Goal: Book appointment/travel/reservation

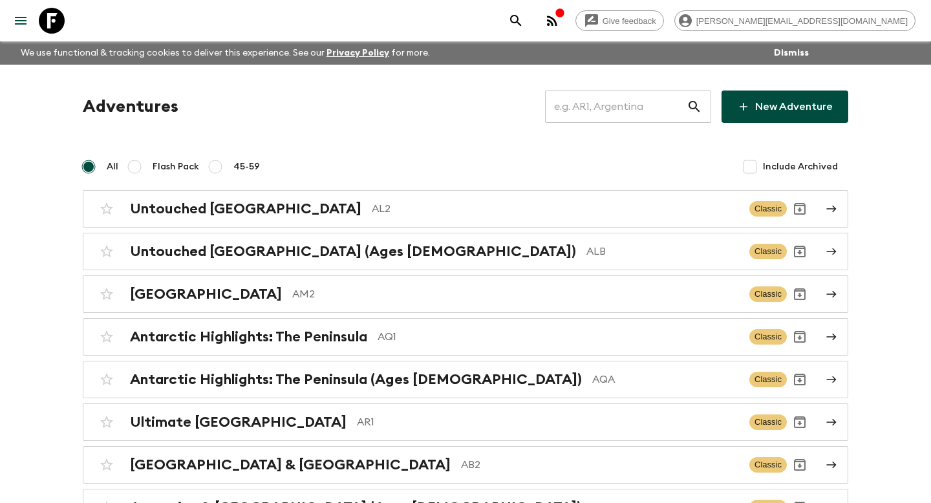
click at [635, 105] on input "text" at bounding box center [616, 107] width 142 height 36
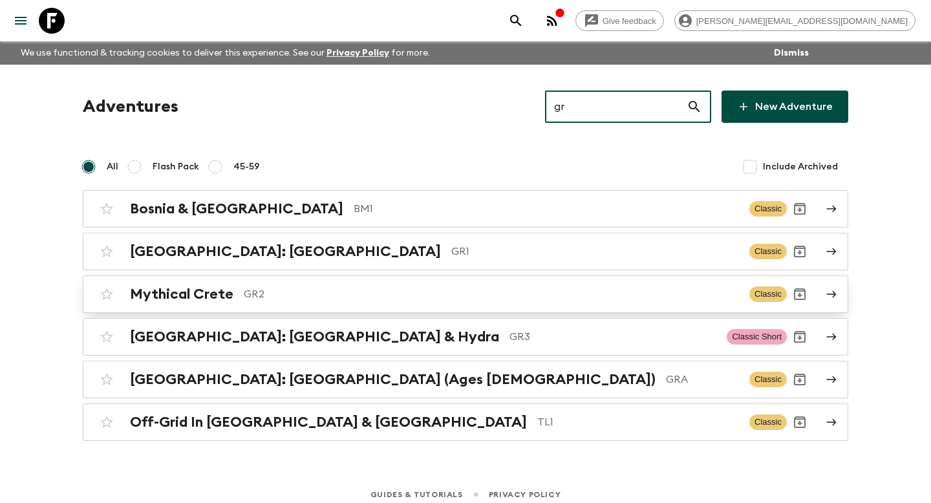
type input "gr"
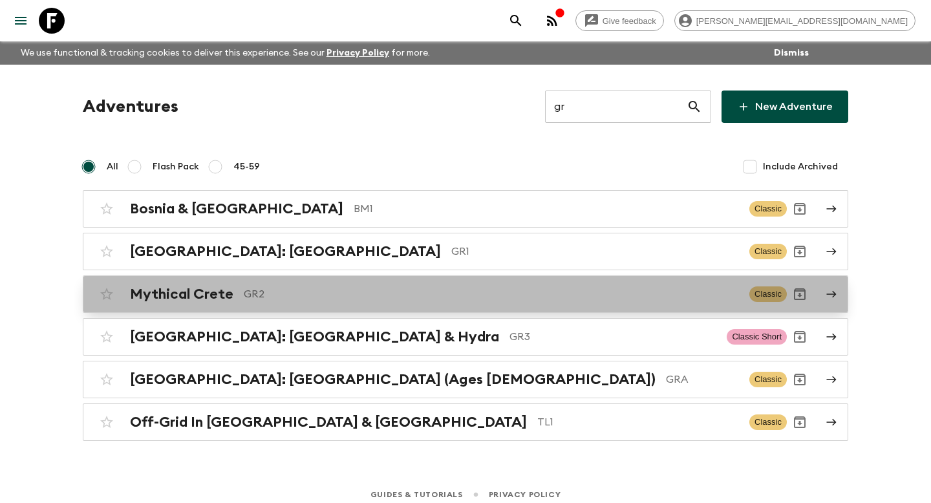
click at [515, 291] on p "GR2" at bounding box center [491, 294] width 495 height 16
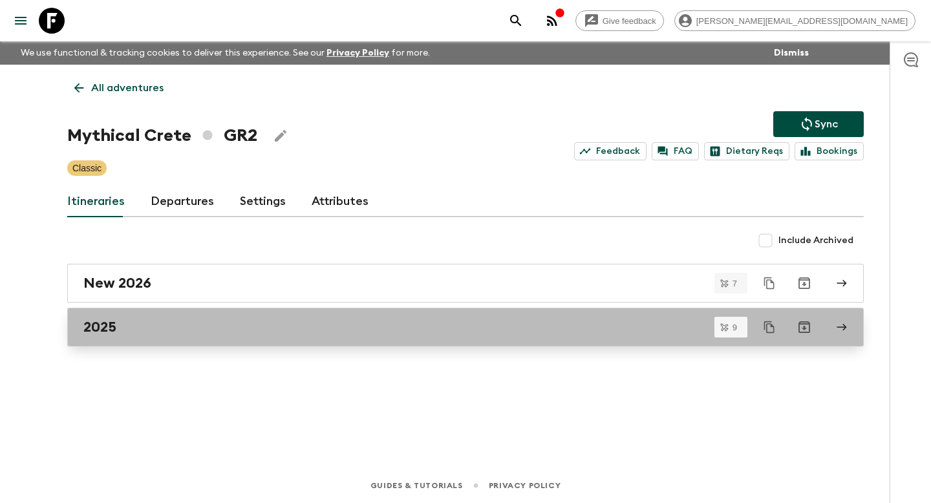
click at [162, 334] on div "2025" at bounding box center [452, 327] width 739 height 17
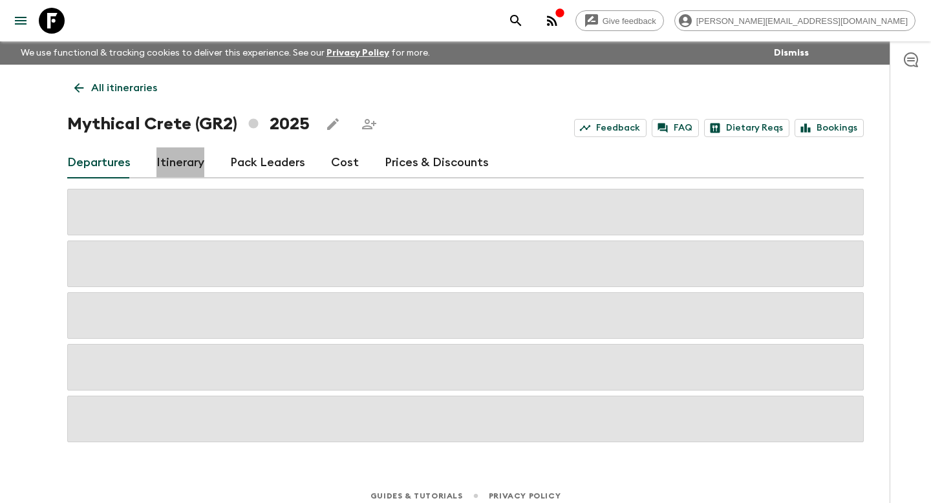
click at [173, 169] on link "Itinerary" at bounding box center [180, 162] width 48 height 31
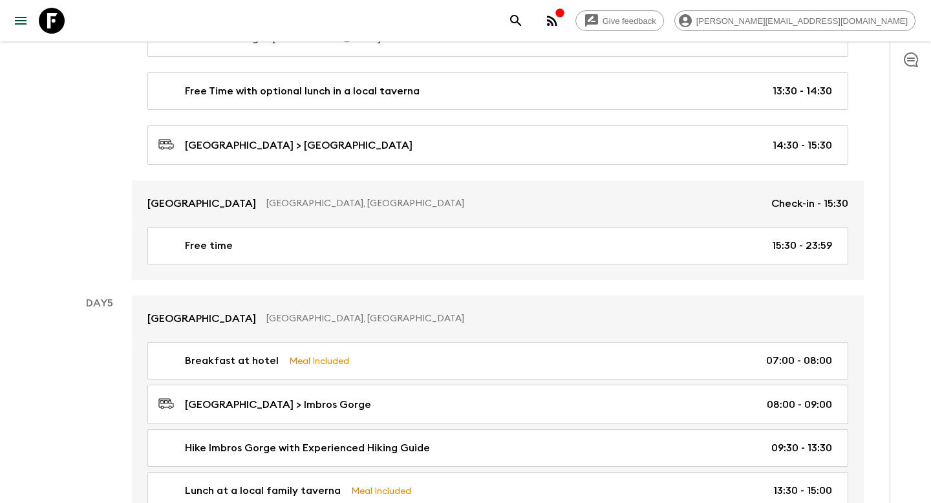
scroll to position [1006, 0]
